Goal: Navigation & Orientation: Understand site structure

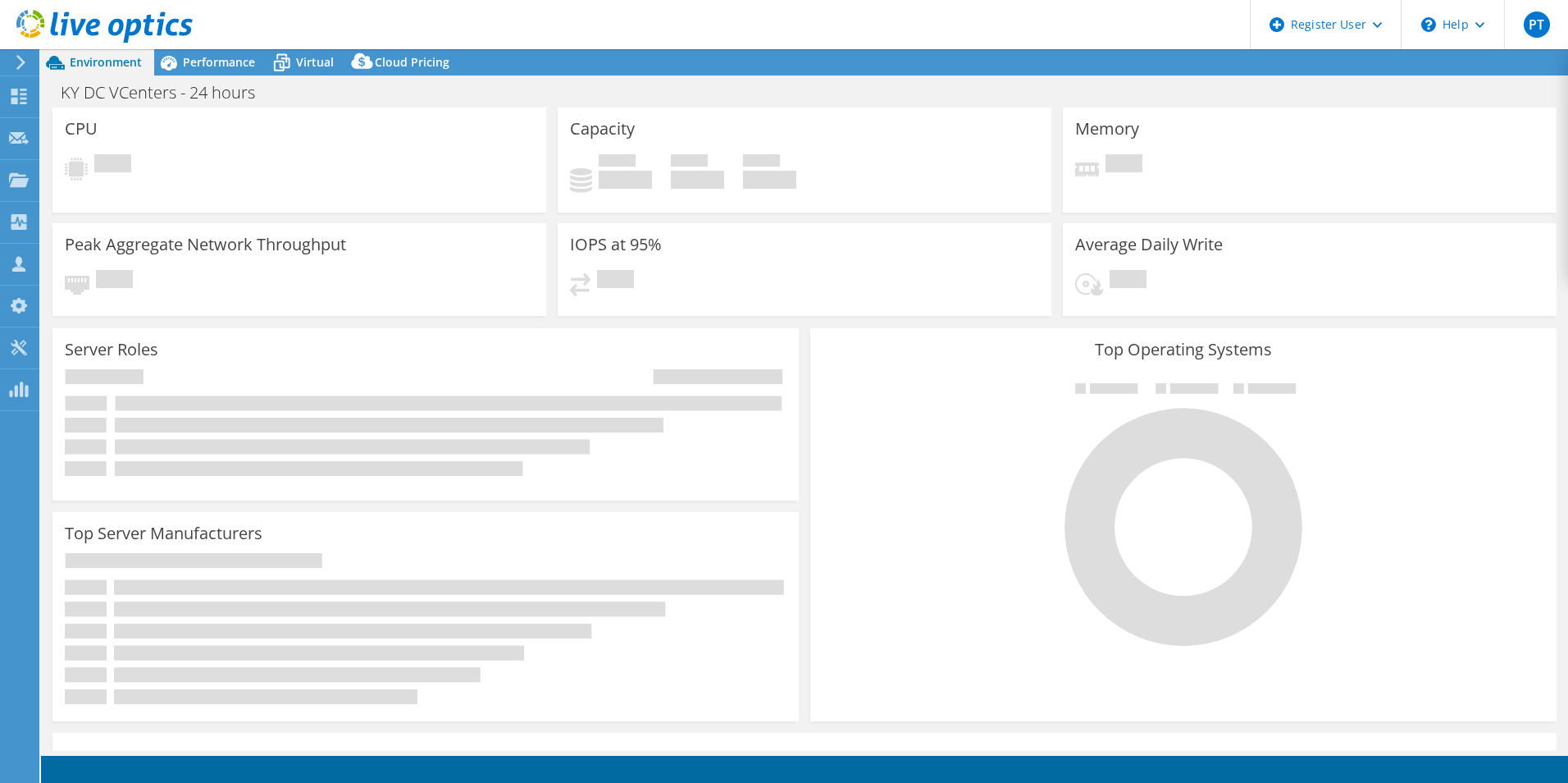
select select "USD"
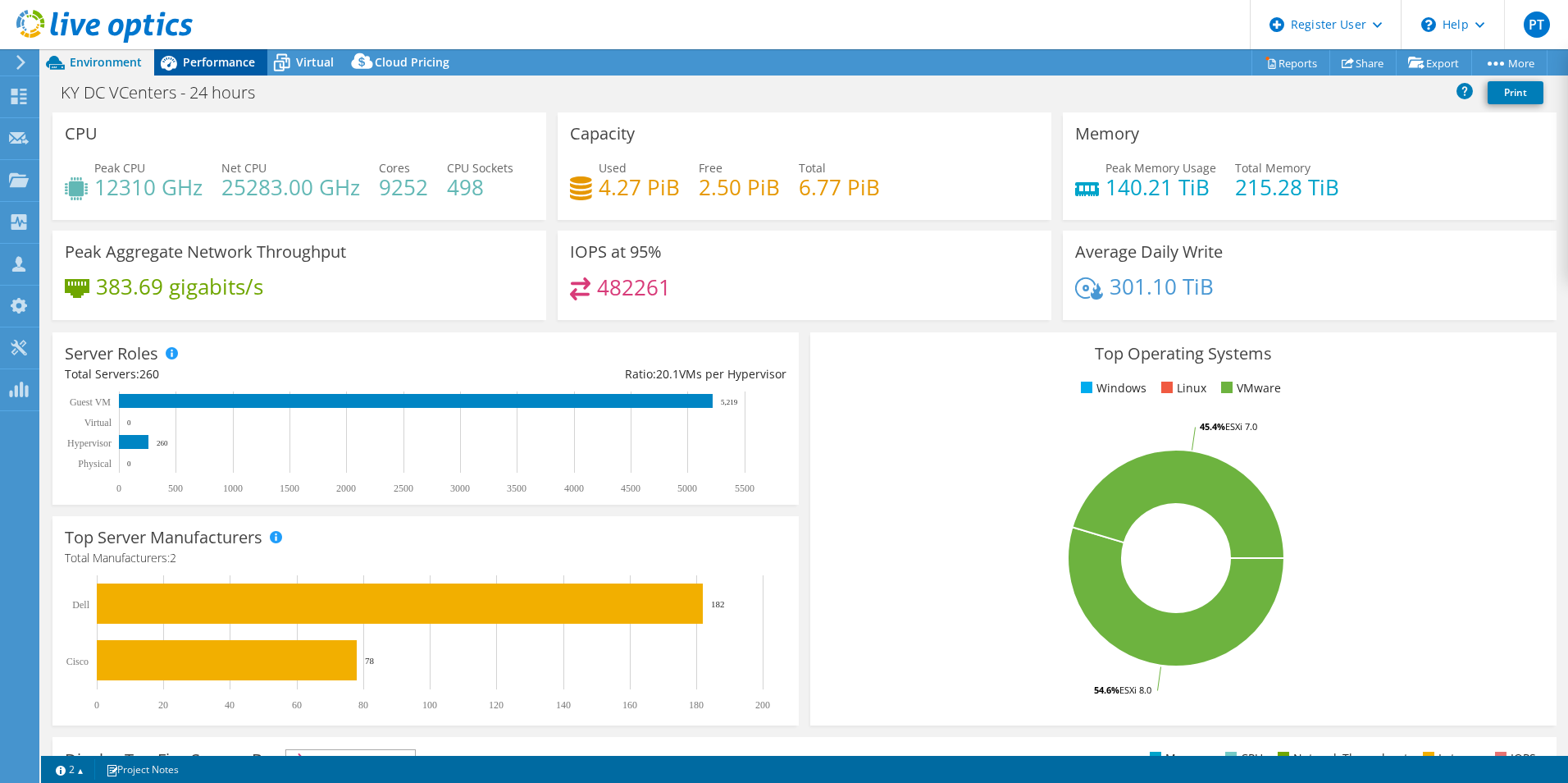
click at [222, 69] on span "Performance" at bounding box center [219, 62] width 72 height 15
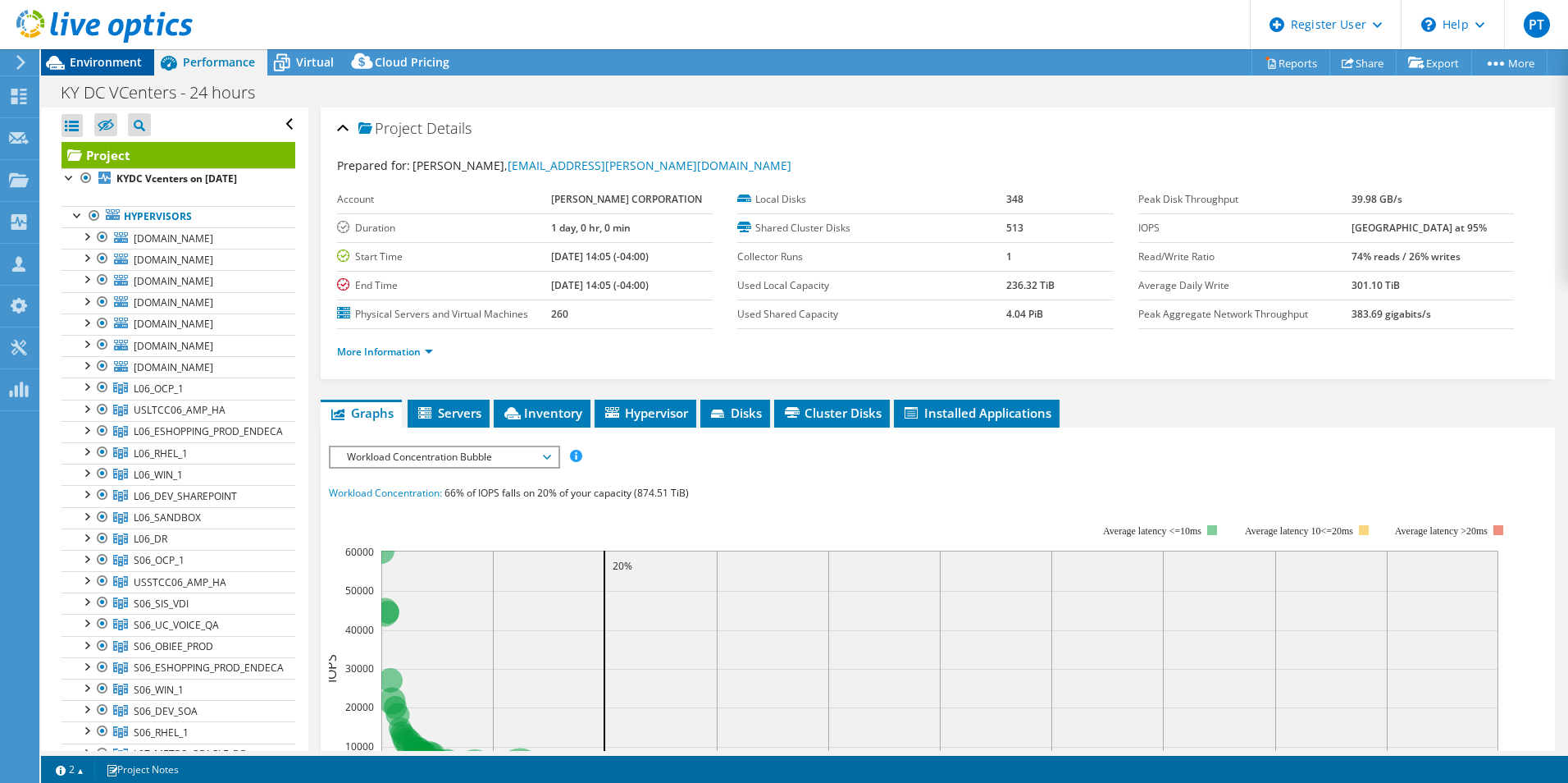
click at [114, 58] on span "Environment" at bounding box center [106, 62] width 72 height 15
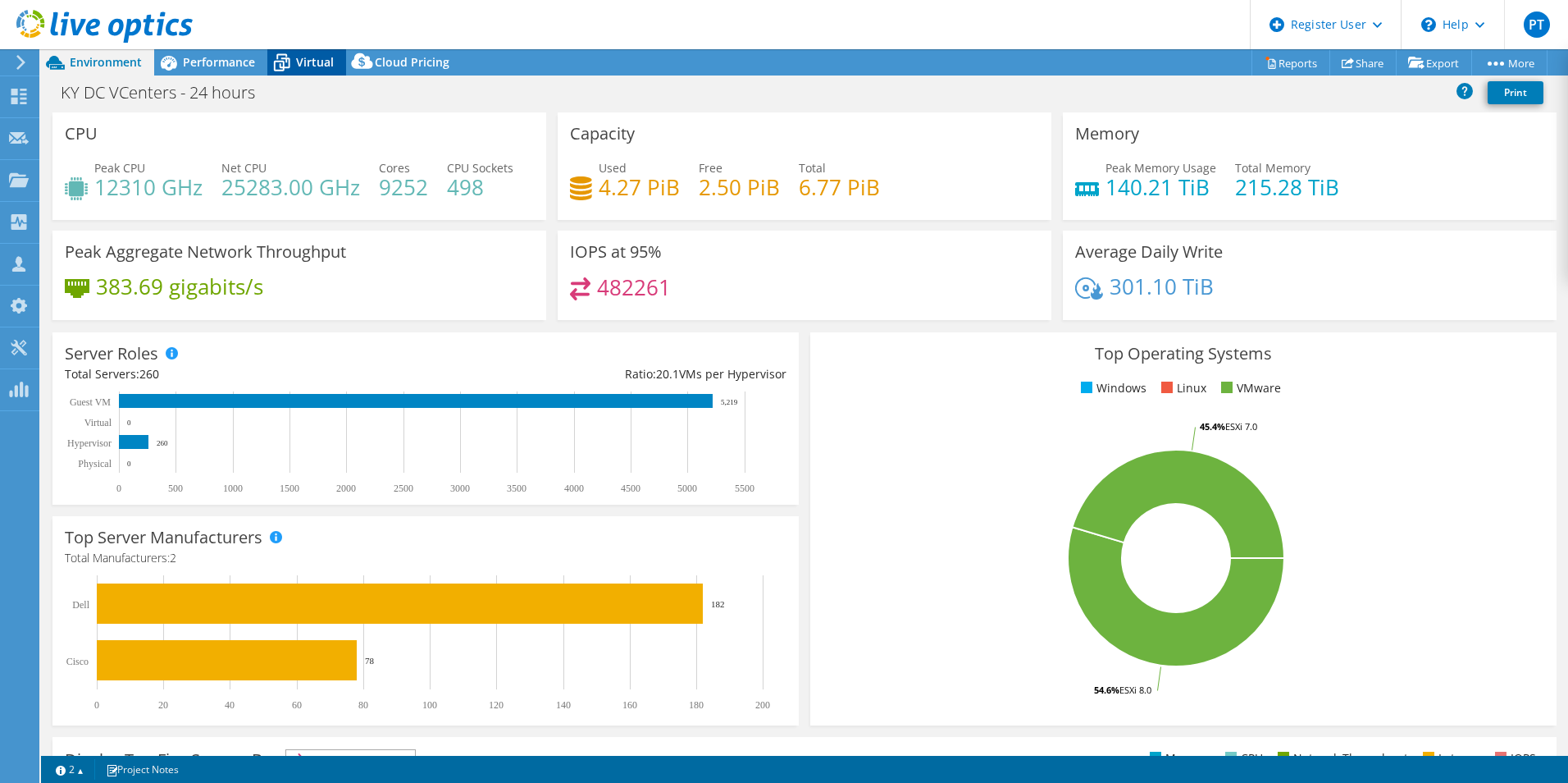
click at [310, 58] on span "Virtual" at bounding box center [315, 62] width 38 height 15
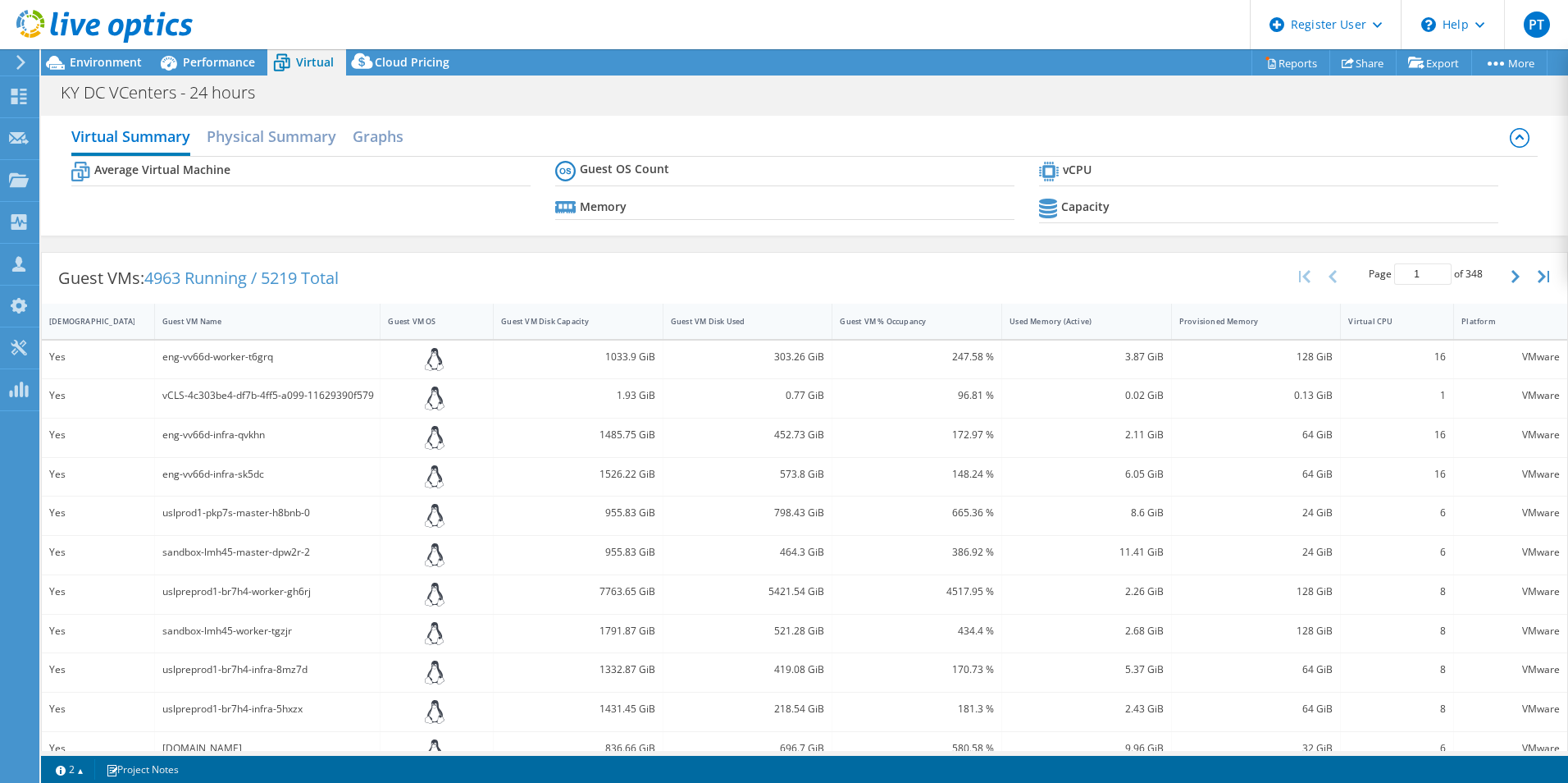
click at [188, 54] on div at bounding box center [96, 27] width 192 height 55
click at [209, 66] on span "Performance" at bounding box center [219, 62] width 72 height 15
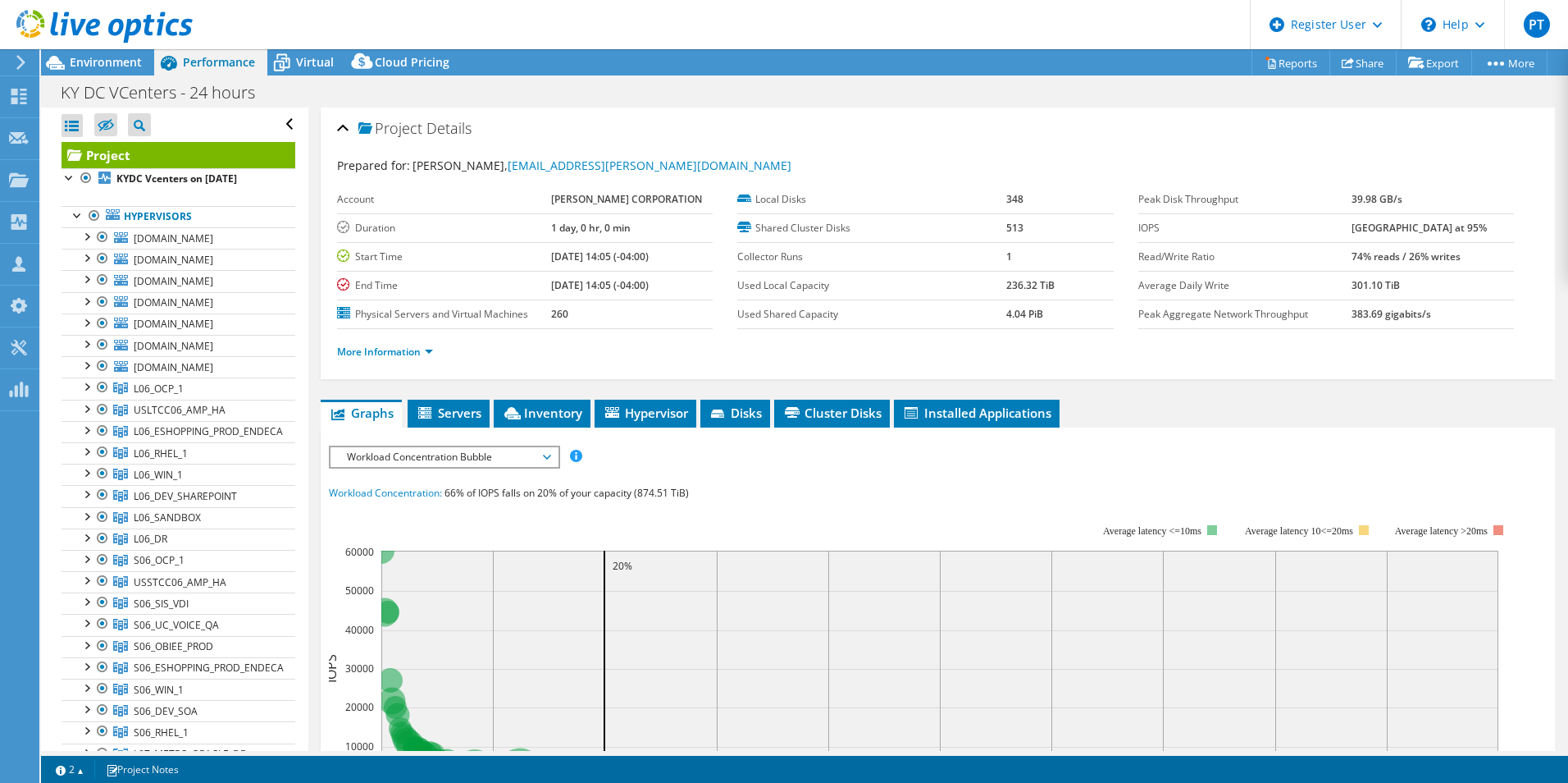
click at [261, 58] on div "Performance" at bounding box center [210, 63] width 113 height 27
click at [290, 58] on icon at bounding box center [281, 63] width 28 height 28
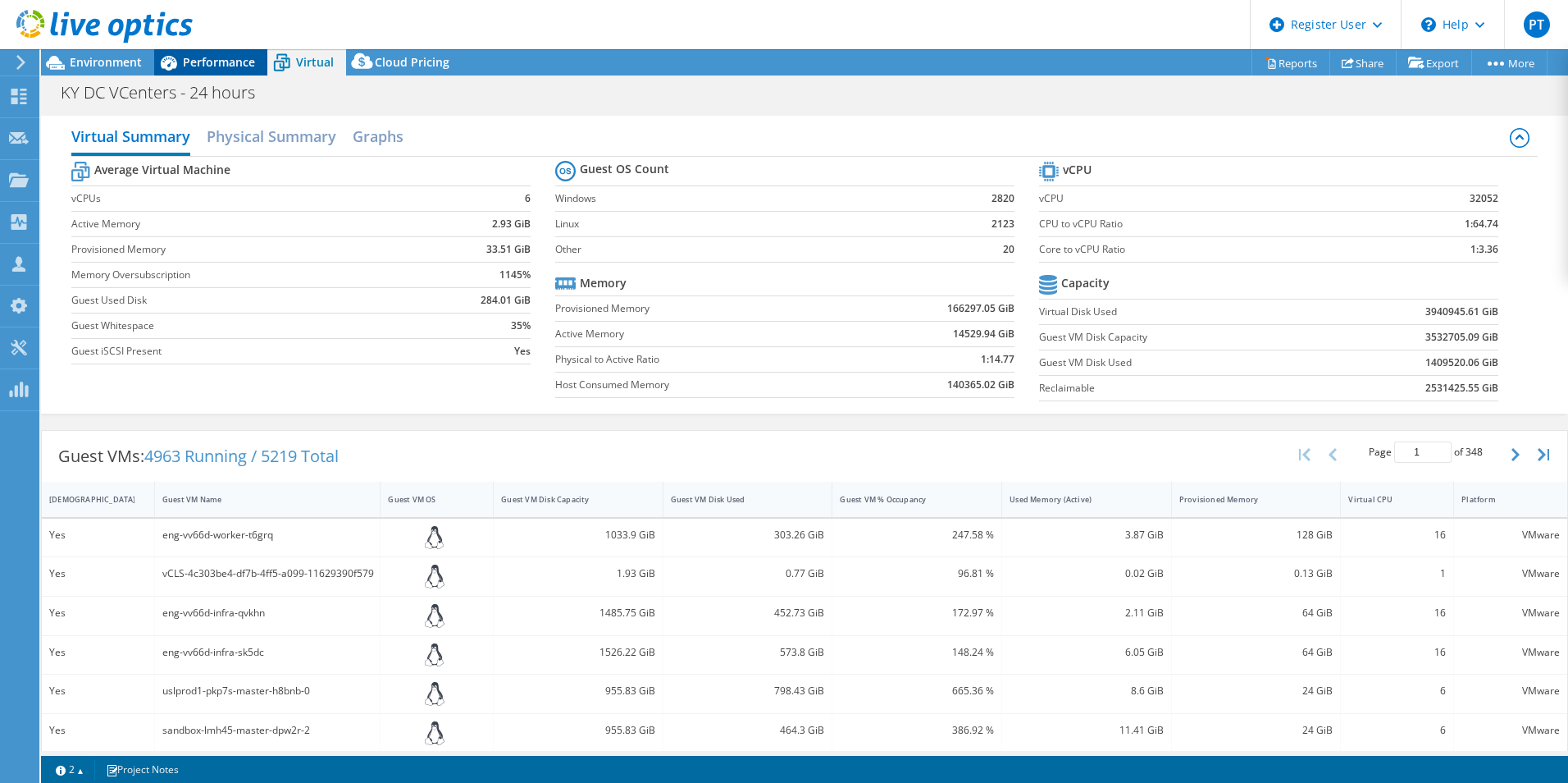
click at [233, 73] on div "Performance" at bounding box center [210, 63] width 113 height 27
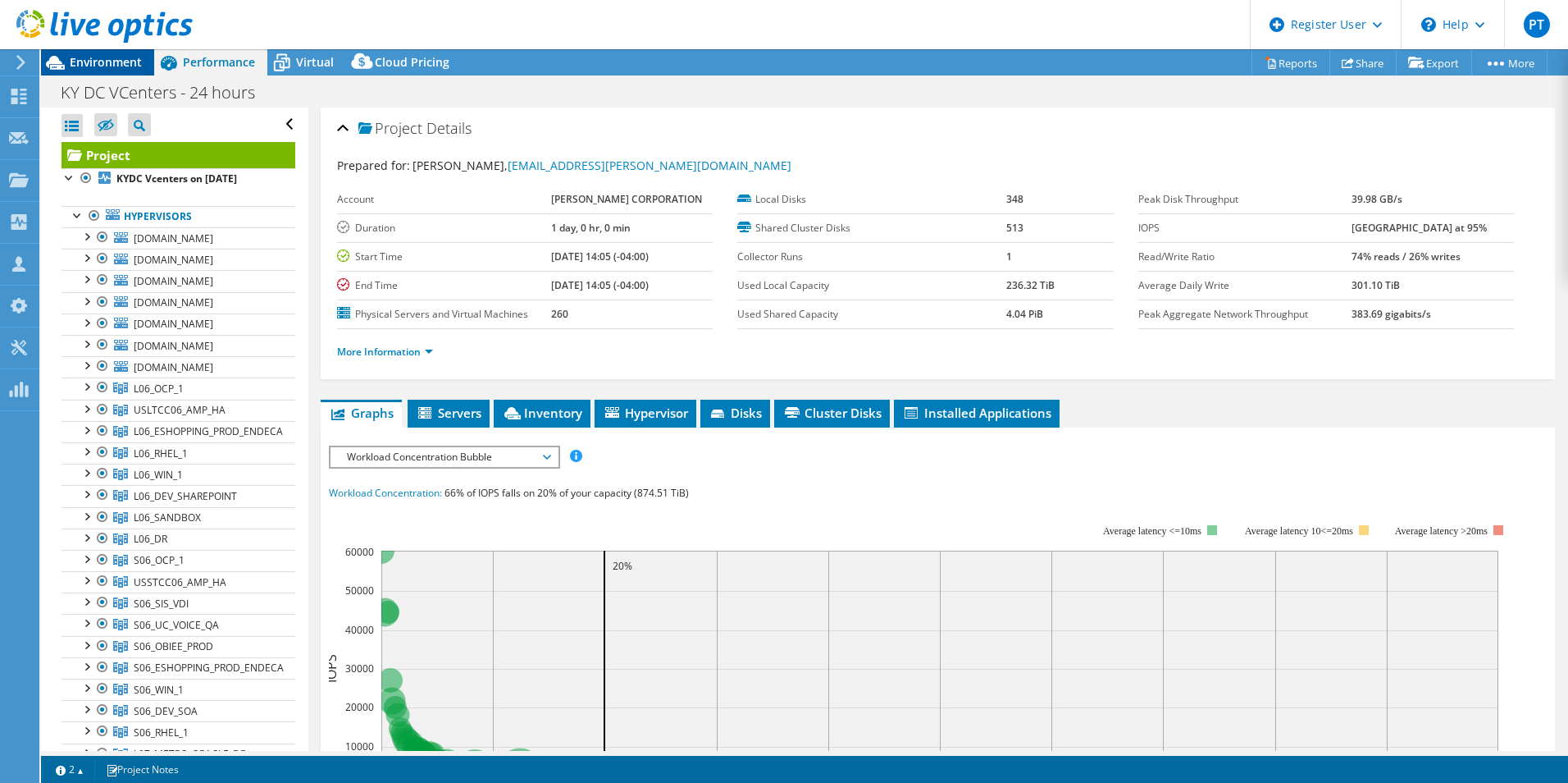
click at [121, 59] on span "Environment" at bounding box center [106, 62] width 72 height 15
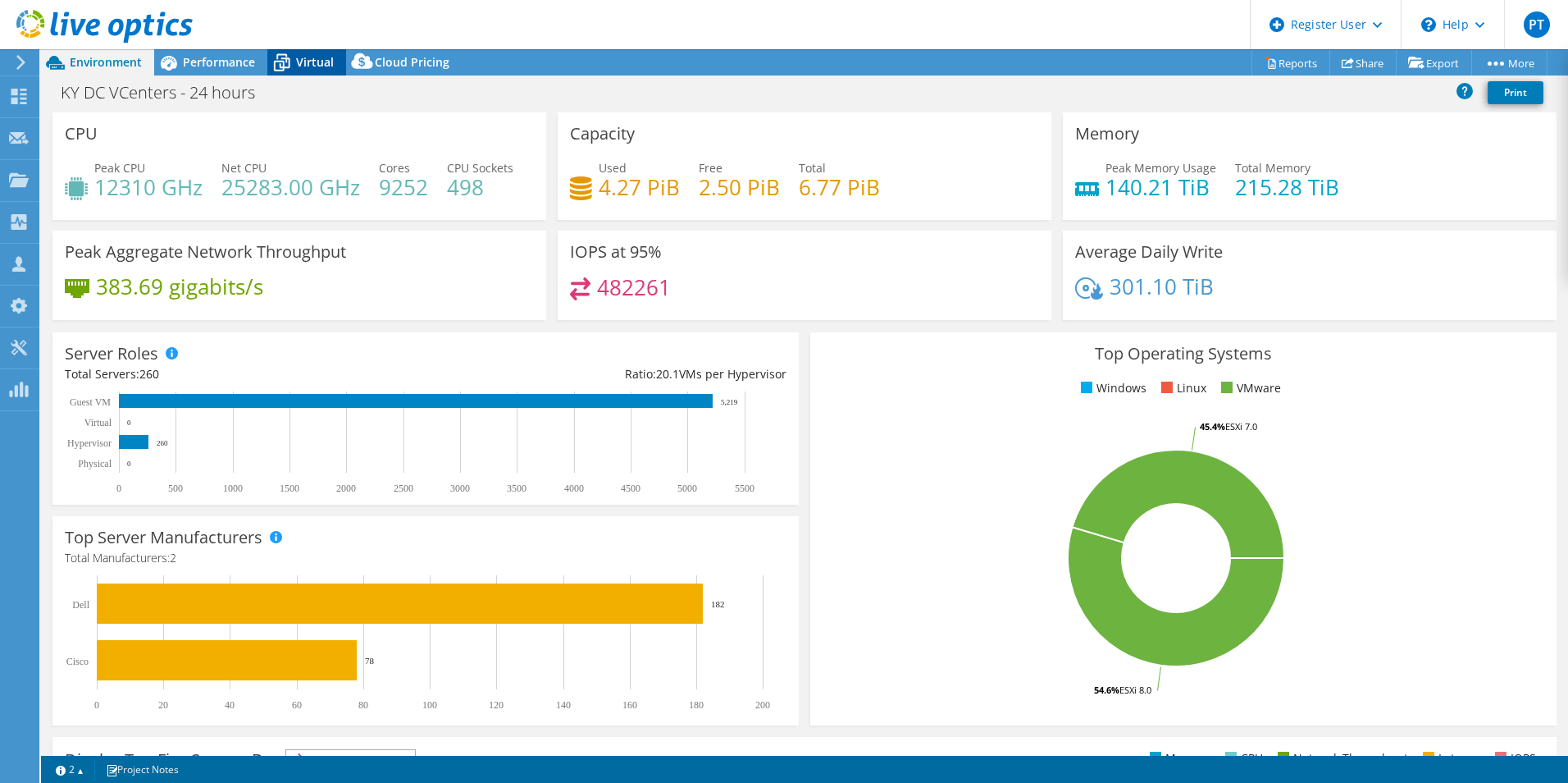
click at [317, 62] on span "Virtual" at bounding box center [315, 62] width 38 height 15
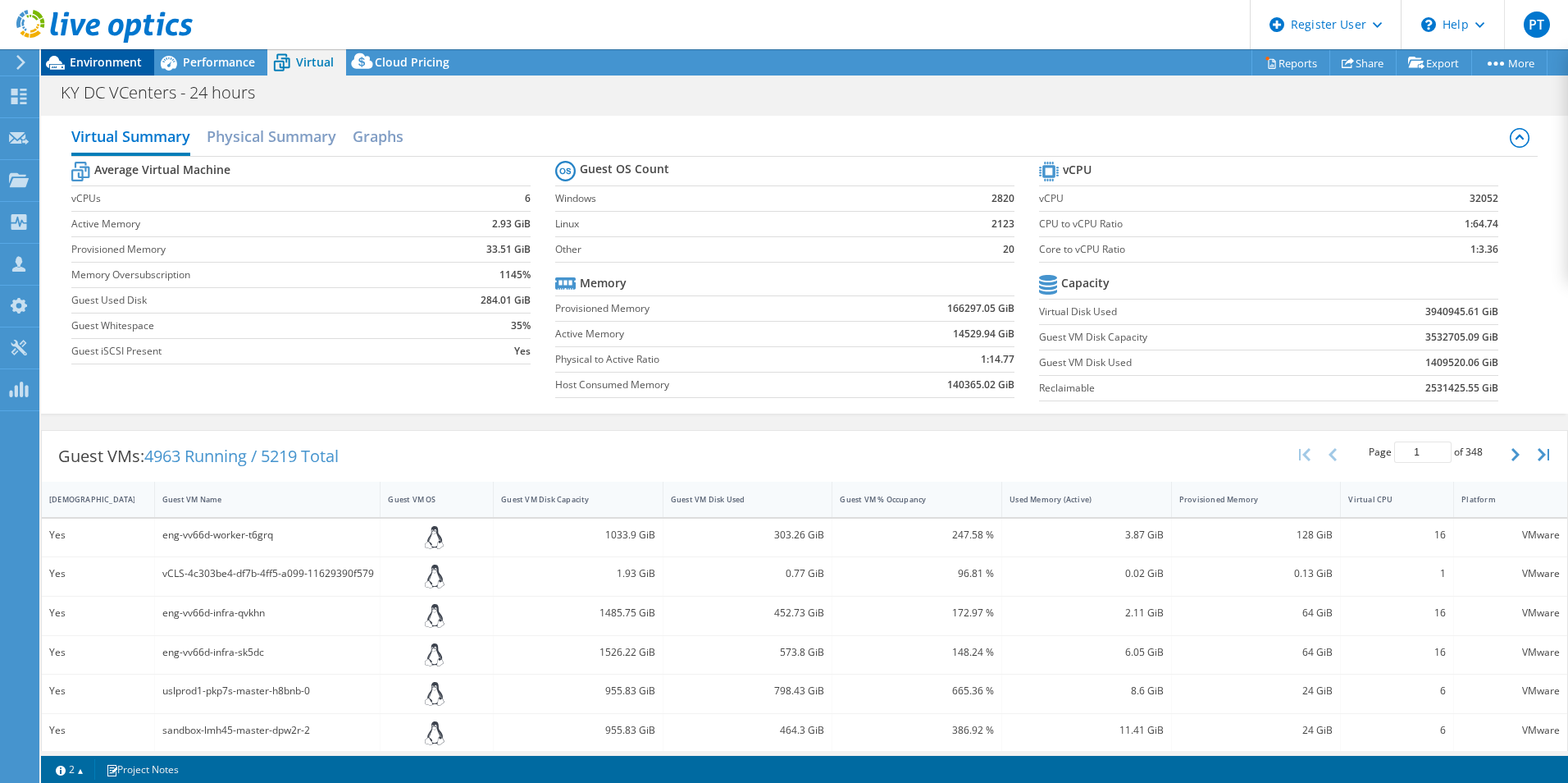
click at [98, 62] on span "Environment" at bounding box center [106, 62] width 72 height 15
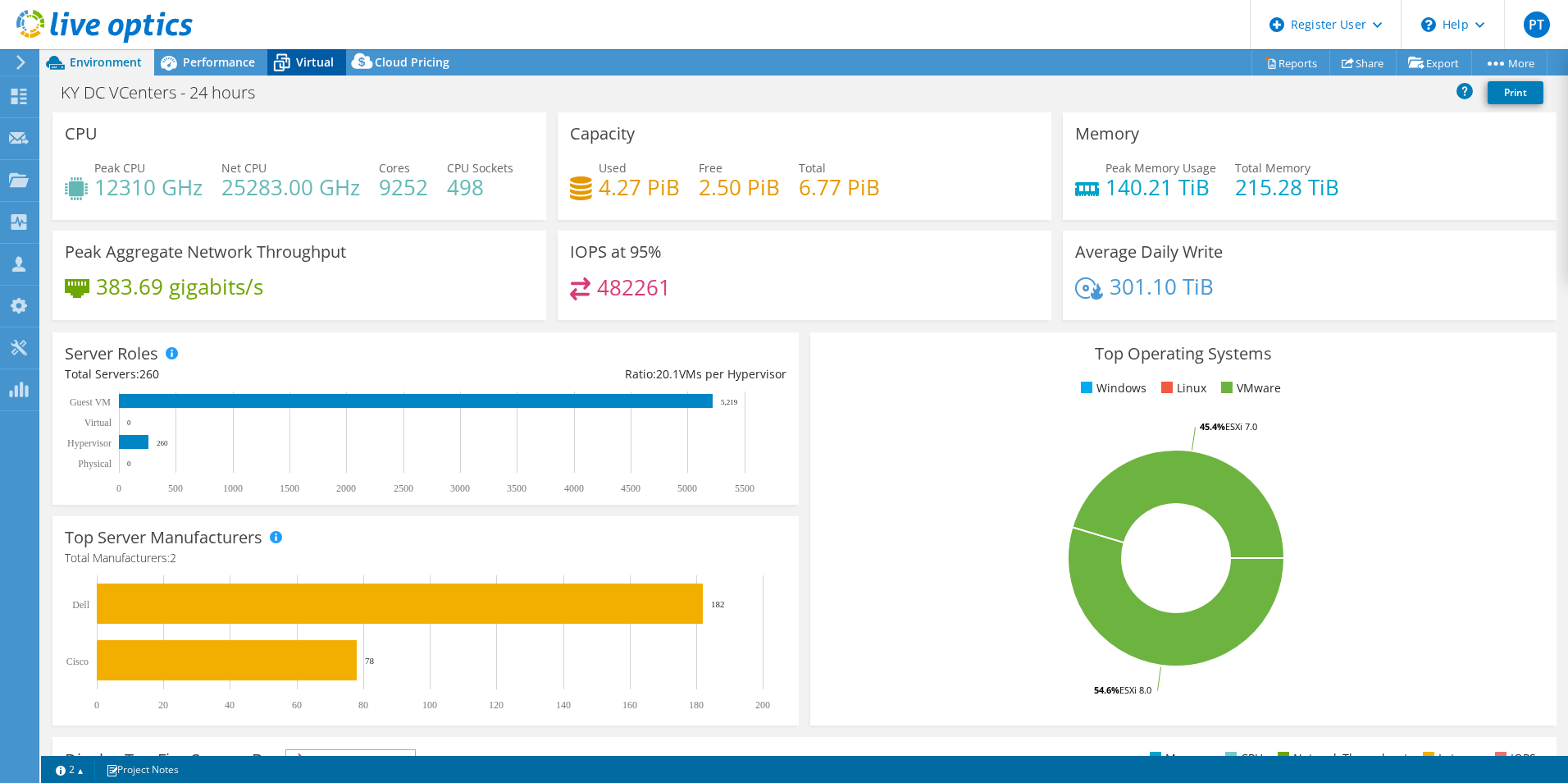
click at [319, 62] on span "Virtual" at bounding box center [315, 62] width 38 height 15
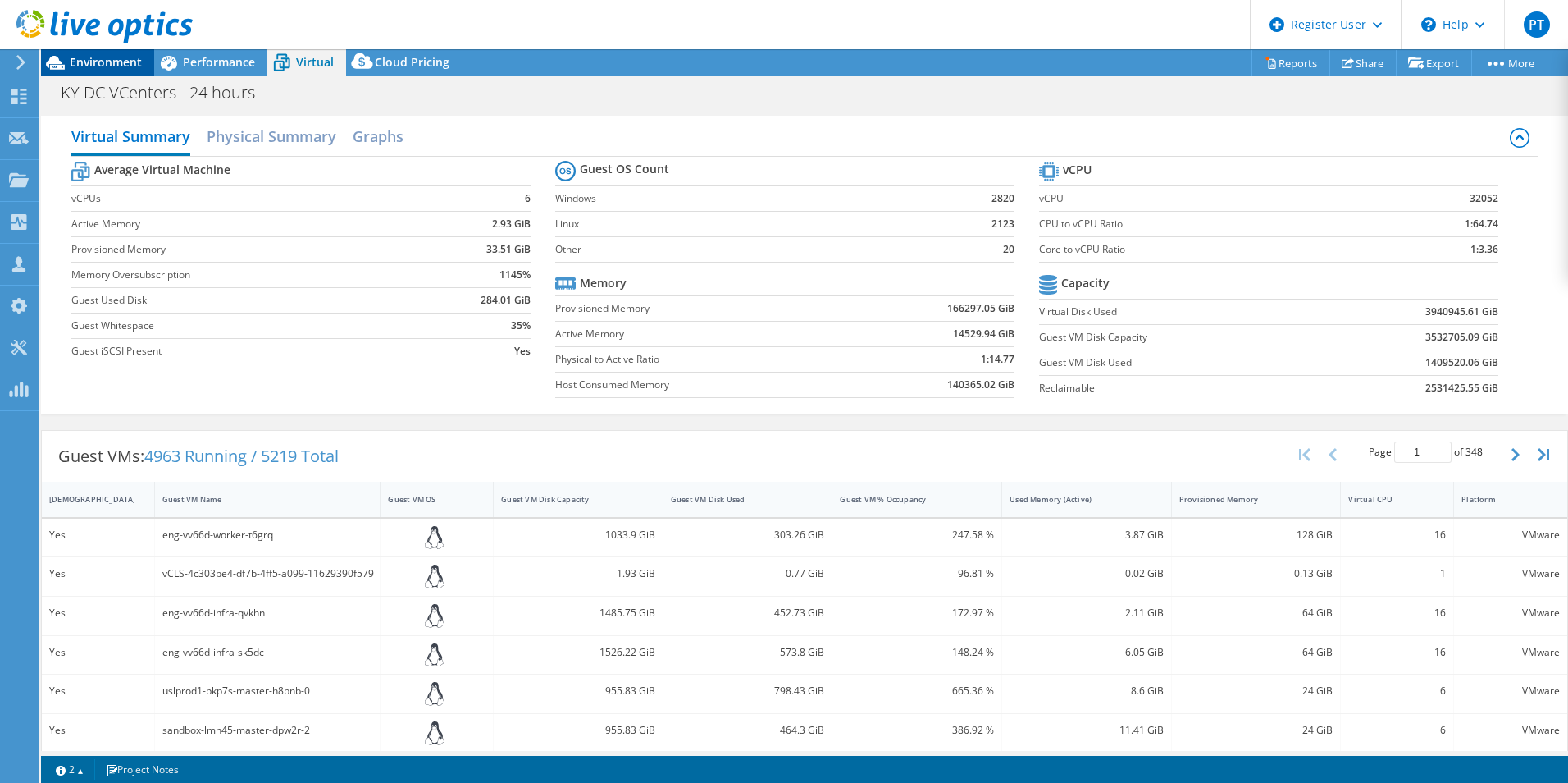
click at [109, 63] on span "Environment" at bounding box center [106, 62] width 72 height 15
